Goal: Task Accomplishment & Management: Use online tool/utility

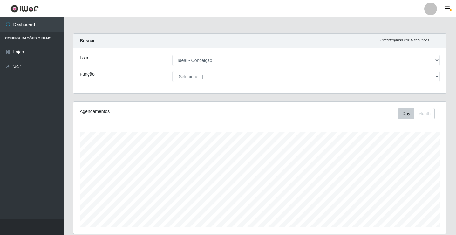
select select "231"
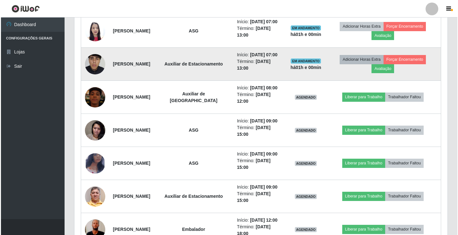
scroll to position [265, 0]
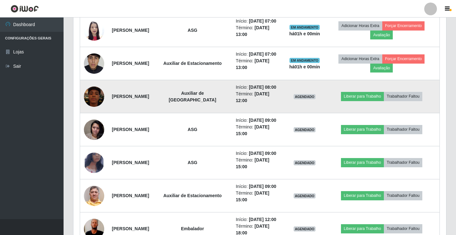
click at [96, 94] on img at bounding box center [94, 97] width 20 height 36
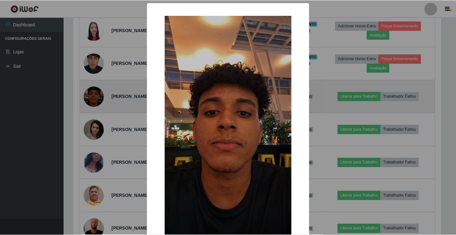
scroll to position [132, 370]
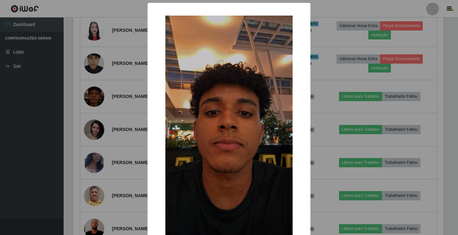
click at [319, 104] on div "× OK Cancel" at bounding box center [229, 117] width 458 height 235
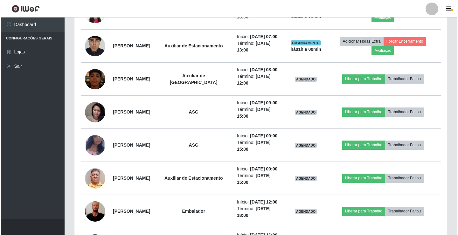
scroll to position [297, 0]
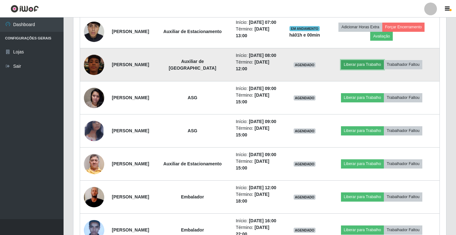
click at [372, 66] on button "Liberar para Trabalho" at bounding box center [362, 64] width 43 height 9
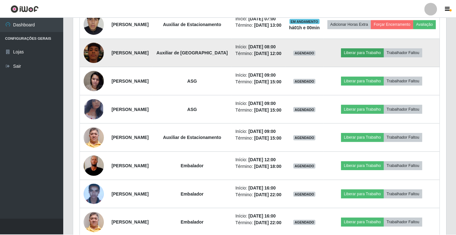
scroll to position [132, 370]
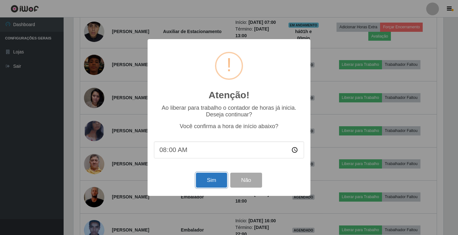
click at [208, 184] on button "Sim" at bounding box center [211, 180] width 31 height 15
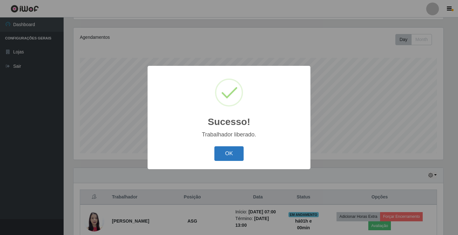
click at [220, 148] on button "OK" at bounding box center [229, 153] width 30 height 15
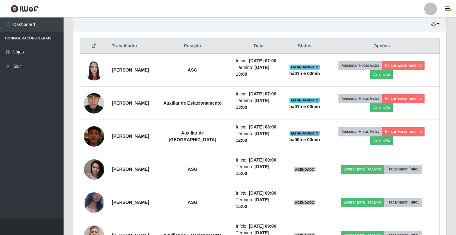
scroll to position [233, 0]
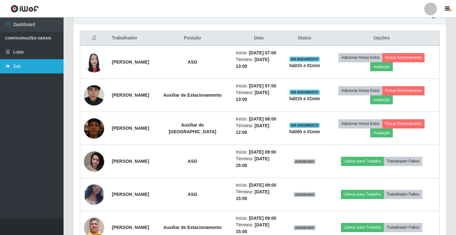
click at [5, 67] on link "Sair" at bounding box center [32, 66] width 64 height 14
